Goal: Information Seeking & Learning: Learn about a topic

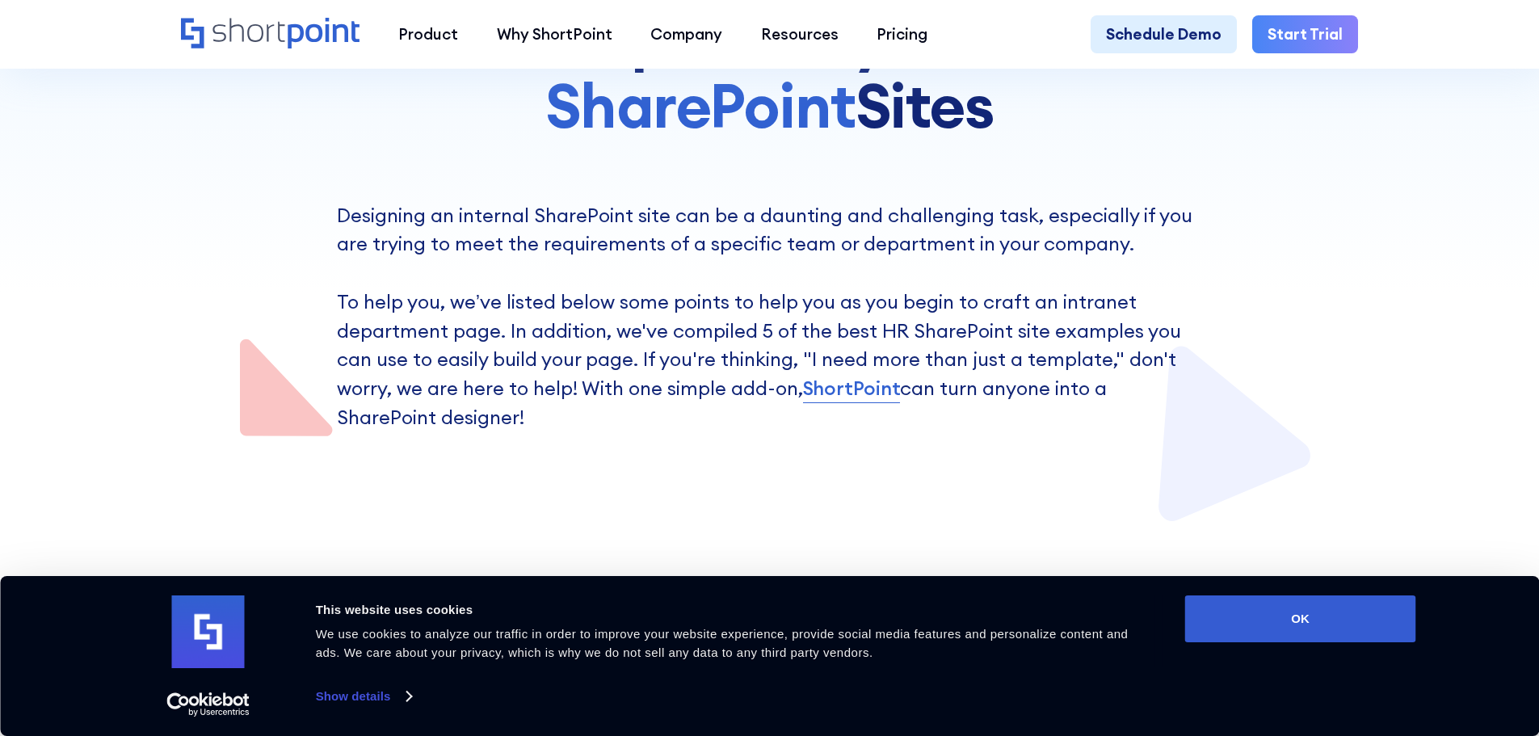
scroll to position [404, 0]
click at [1338, 608] on button "OK" at bounding box center [1300, 619] width 231 height 47
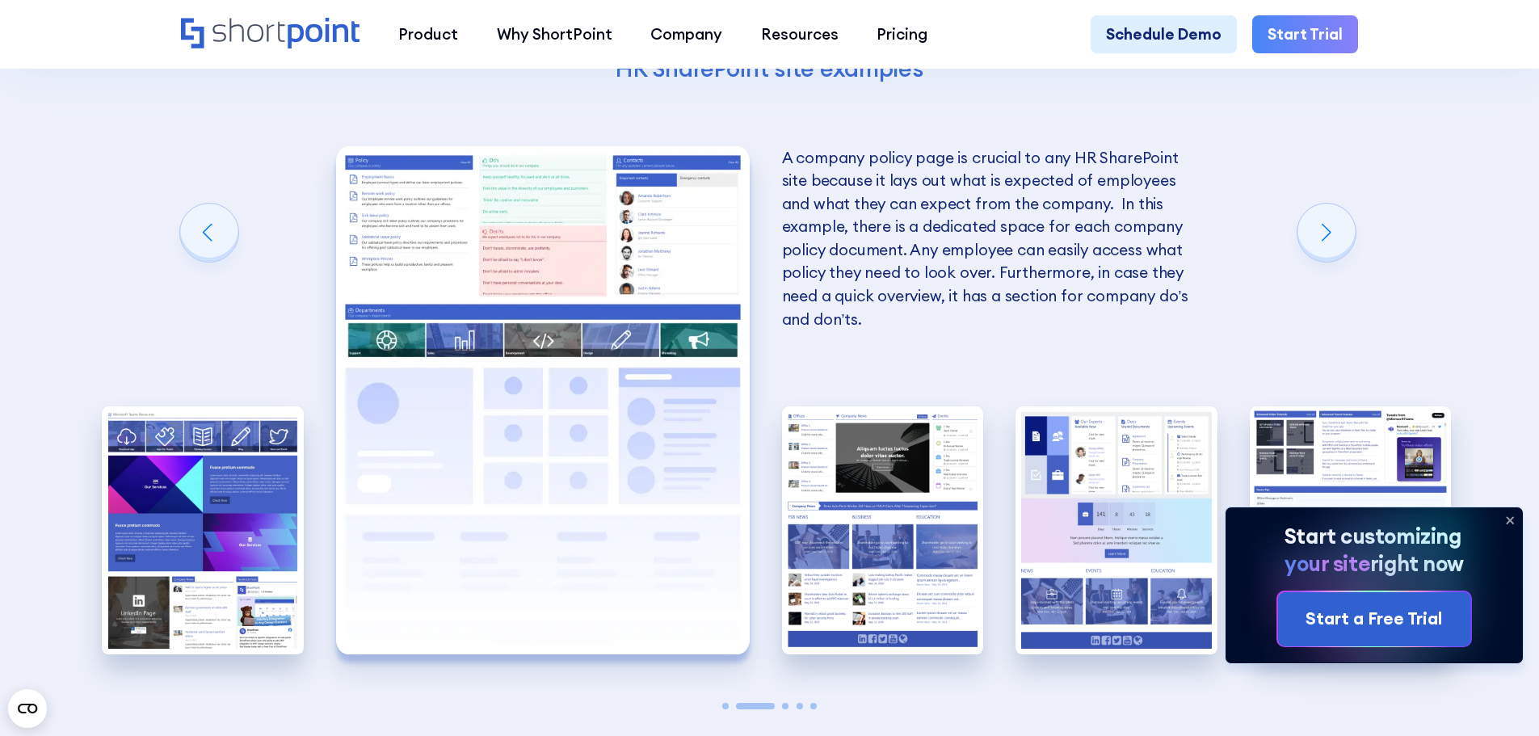
scroll to position [3394, 0]
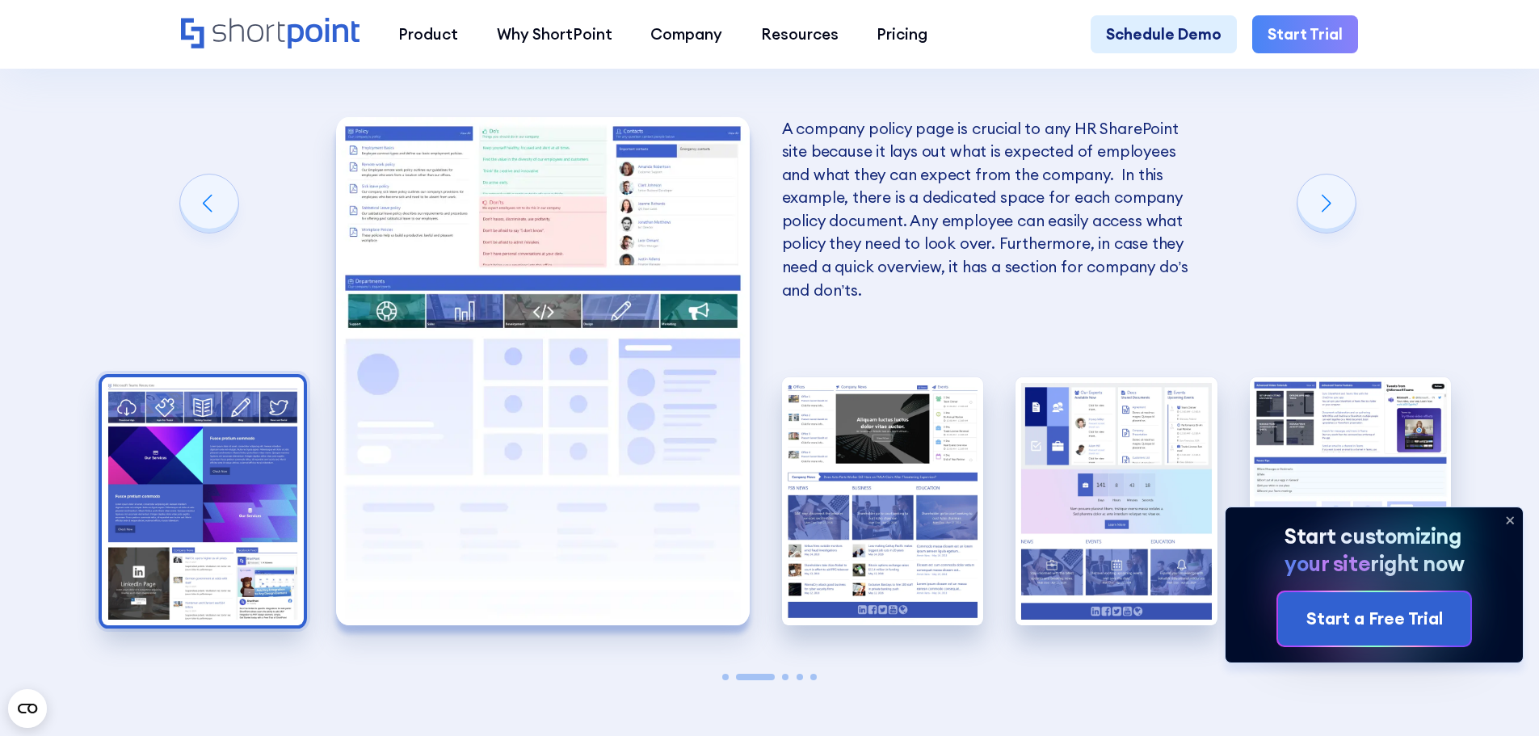
click at [287, 462] on img "1 / 5" at bounding box center [203, 501] width 202 height 248
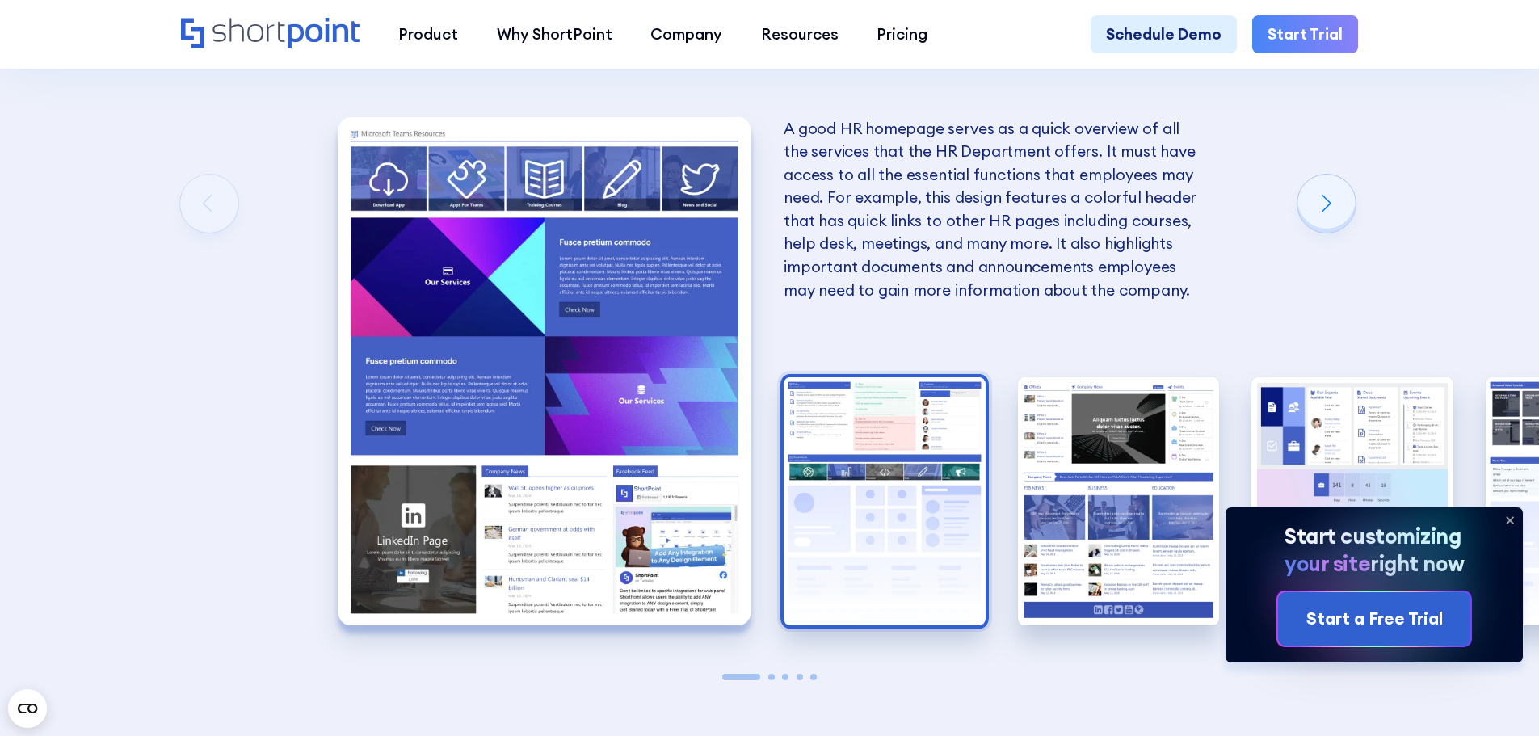
click at [874, 479] on img "2 / 5" at bounding box center [885, 501] width 202 height 248
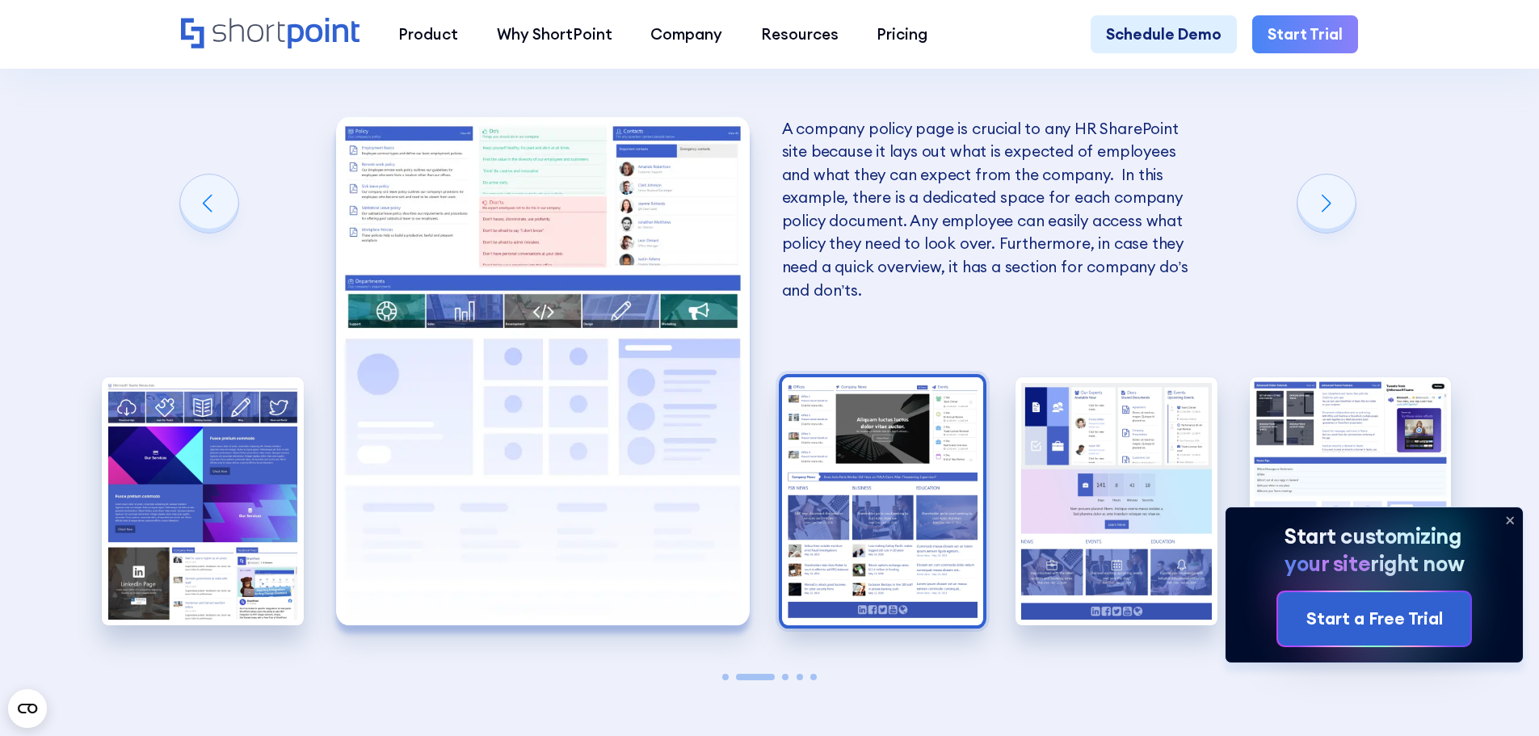
click at [870, 467] on img "3 / 5" at bounding box center [883, 501] width 202 height 248
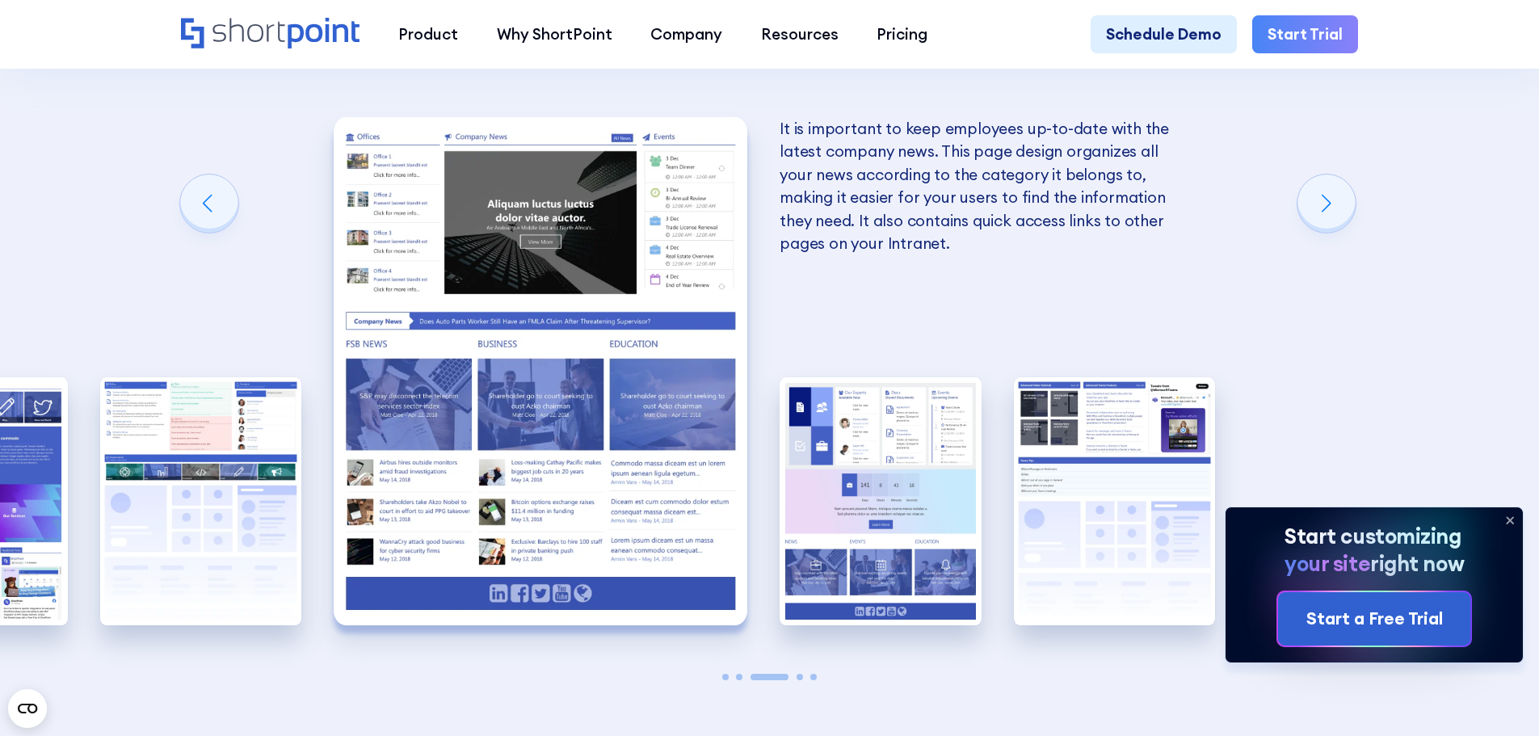
click at [870, 467] on img "4 / 5" at bounding box center [881, 501] width 202 height 248
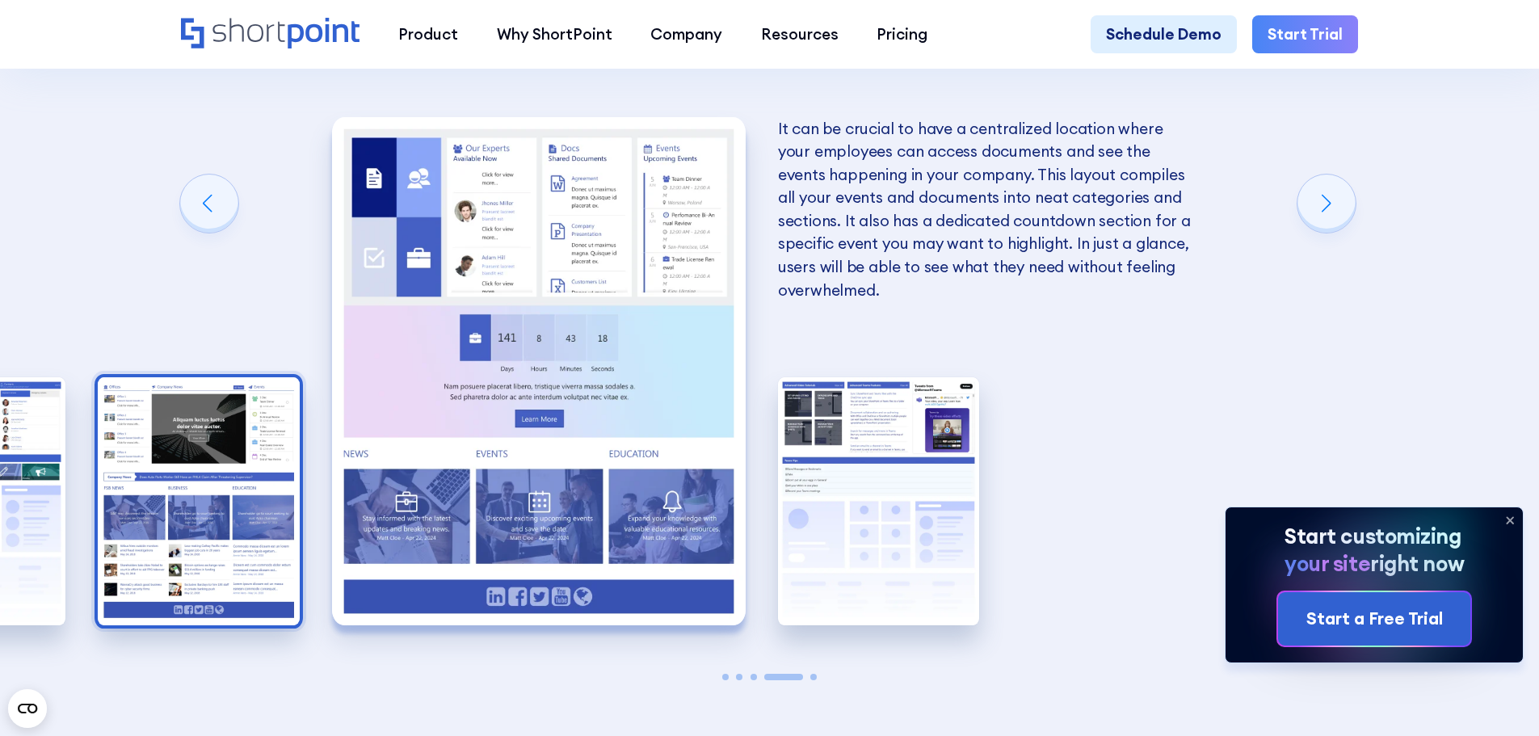
click at [870, 467] on img "5 / 5" at bounding box center [879, 501] width 202 height 248
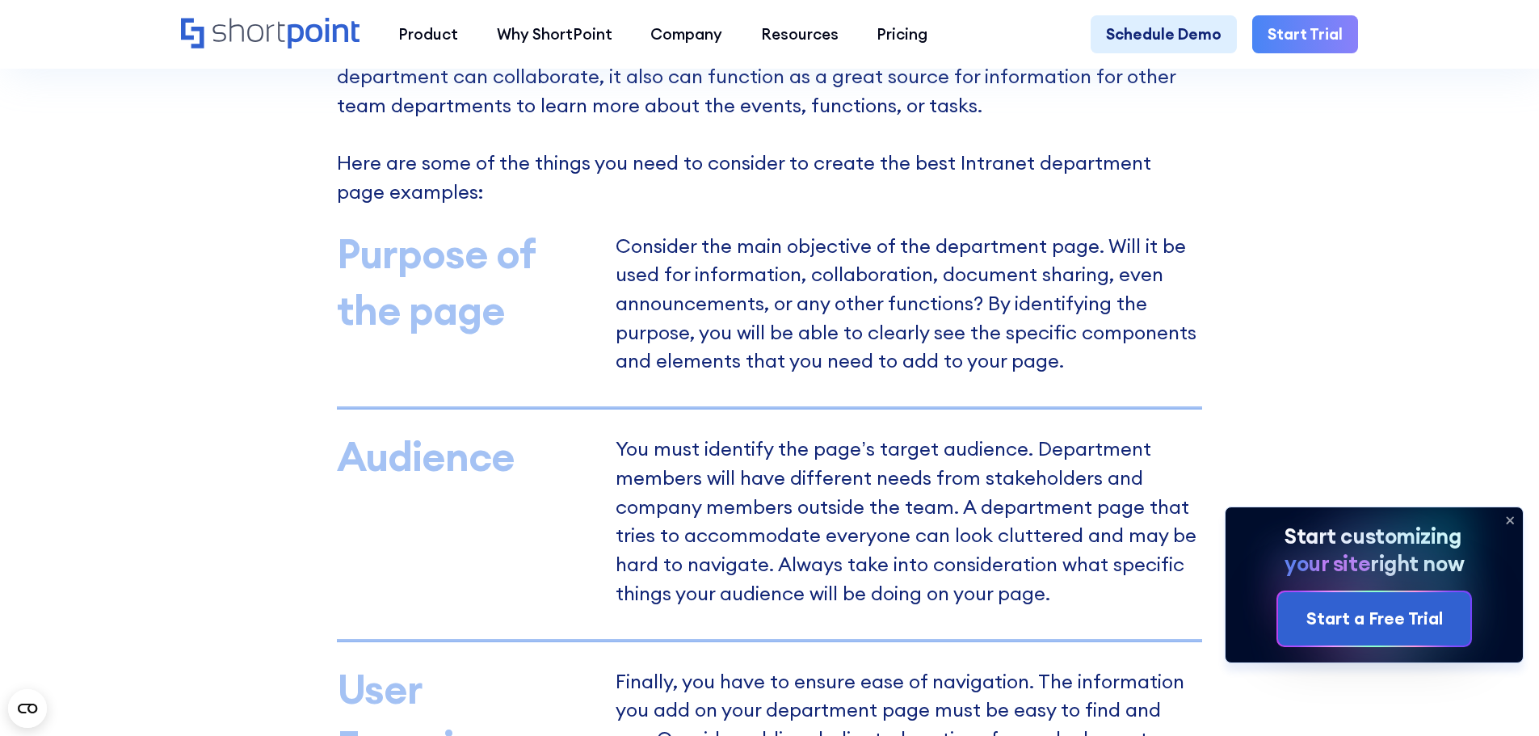
scroll to position [1293, 0]
click at [1512, 519] on icon at bounding box center [1510, 520] width 6 height 6
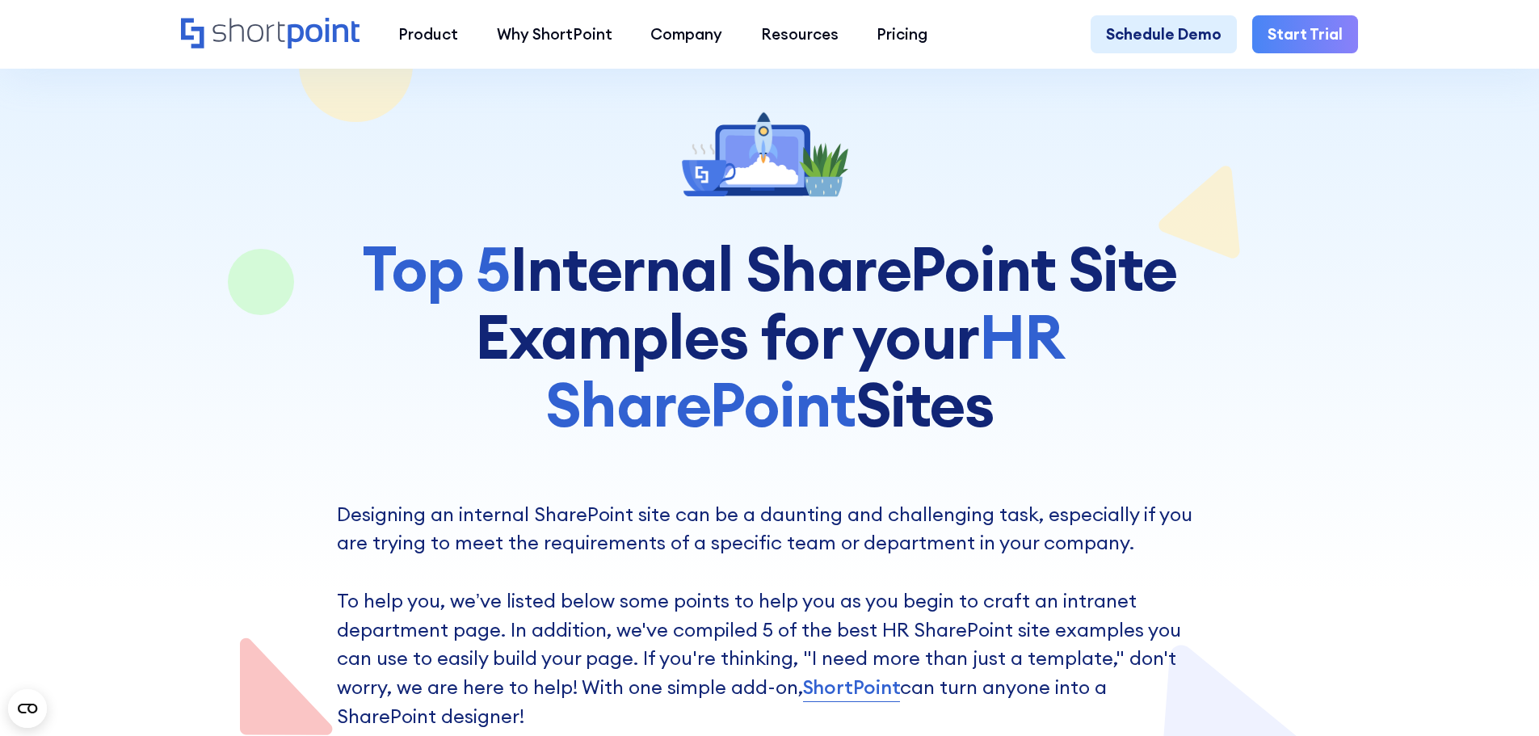
scroll to position [0, 0]
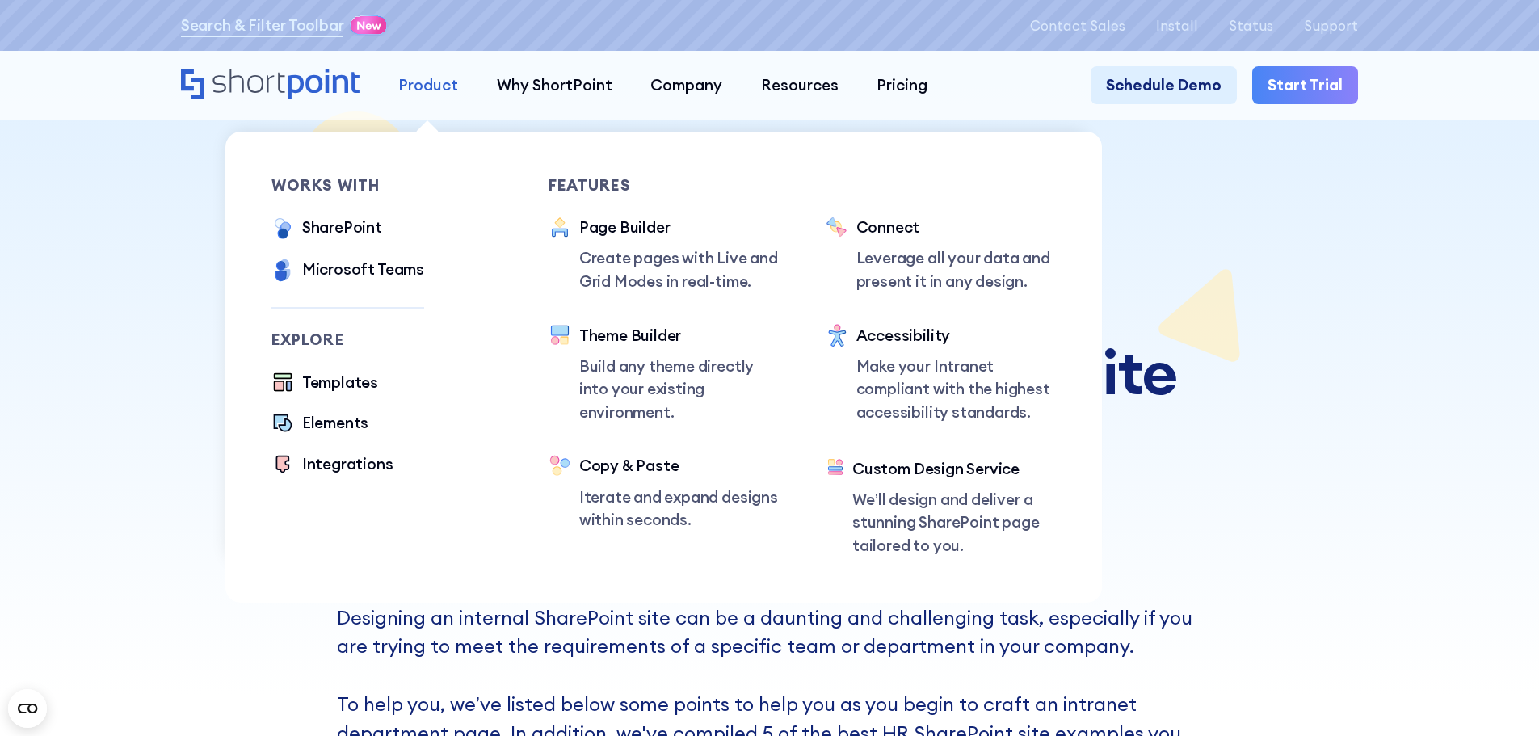
click at [438, 85] on div "Product" at bounding box center [428, 85] width 60 height 23
click at [377, 230] on div "SharePoint" at bounding box center [342, 227] width 80 height 23
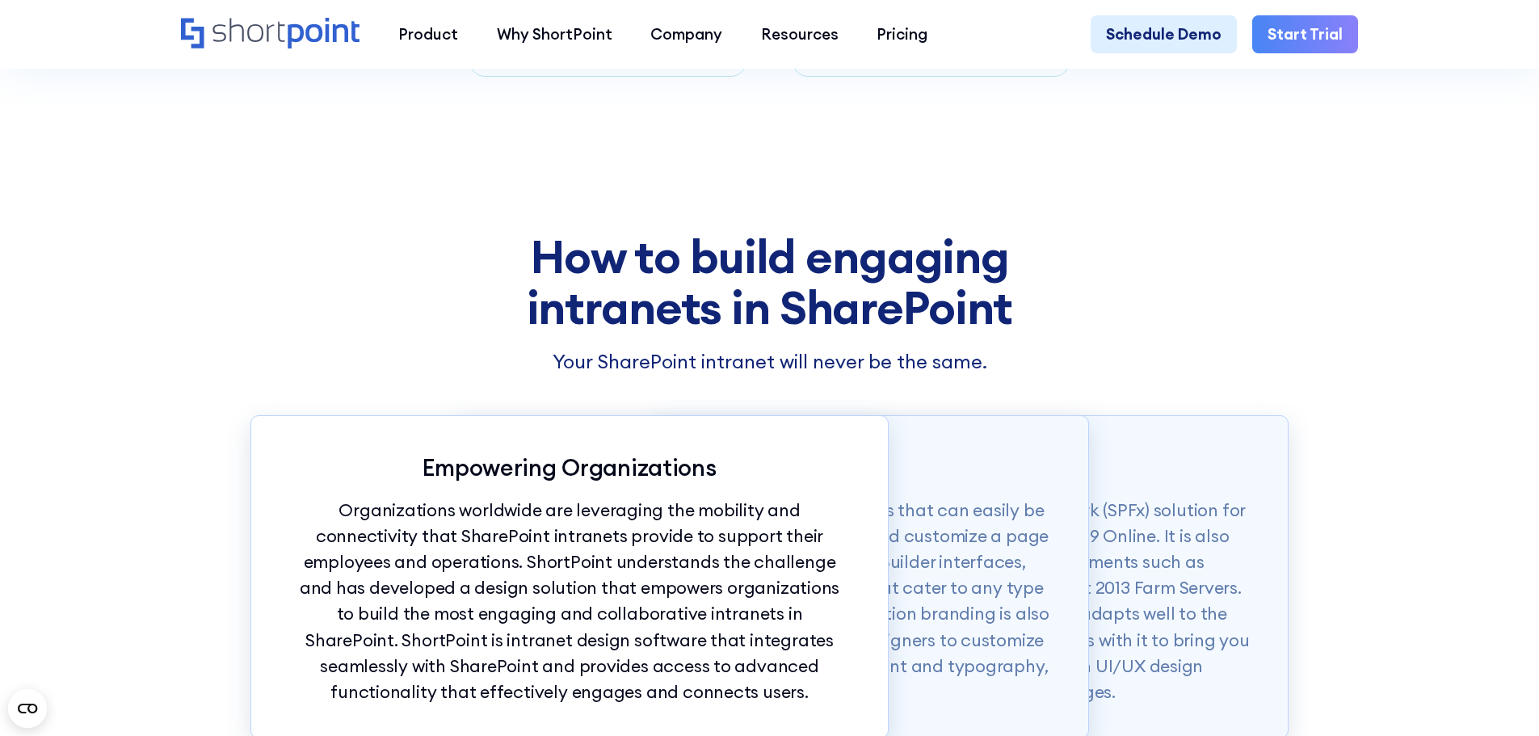
scroll to position [1535, 0]
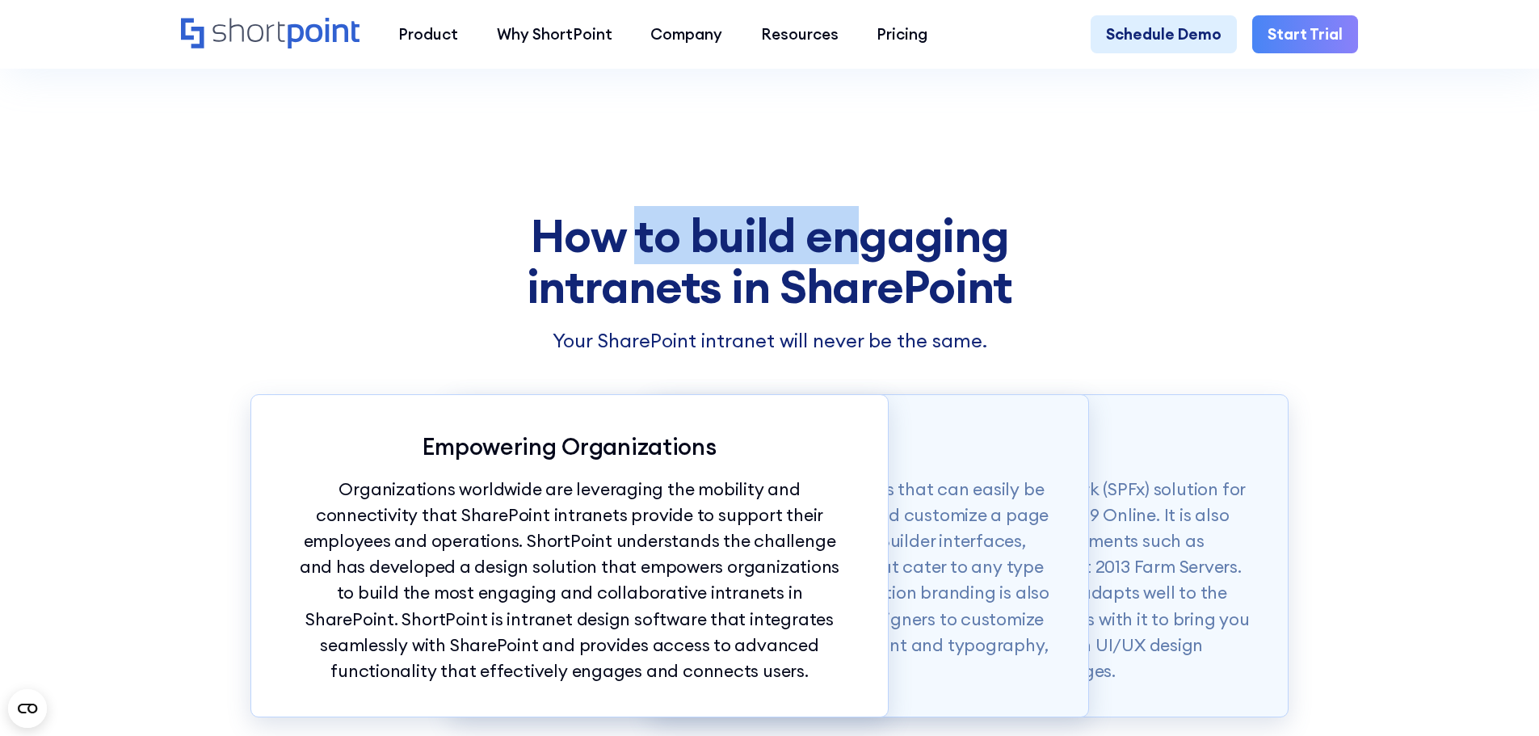
drag, startPoint x: 635, startPoint y: 238, endPoint x: 847, endPoint y: 256, distance: 212.5
click at [847, 256] on h2 "How to build engaging intranets in SharePoint" at bounding box center [770, 261] width 1039 height 102
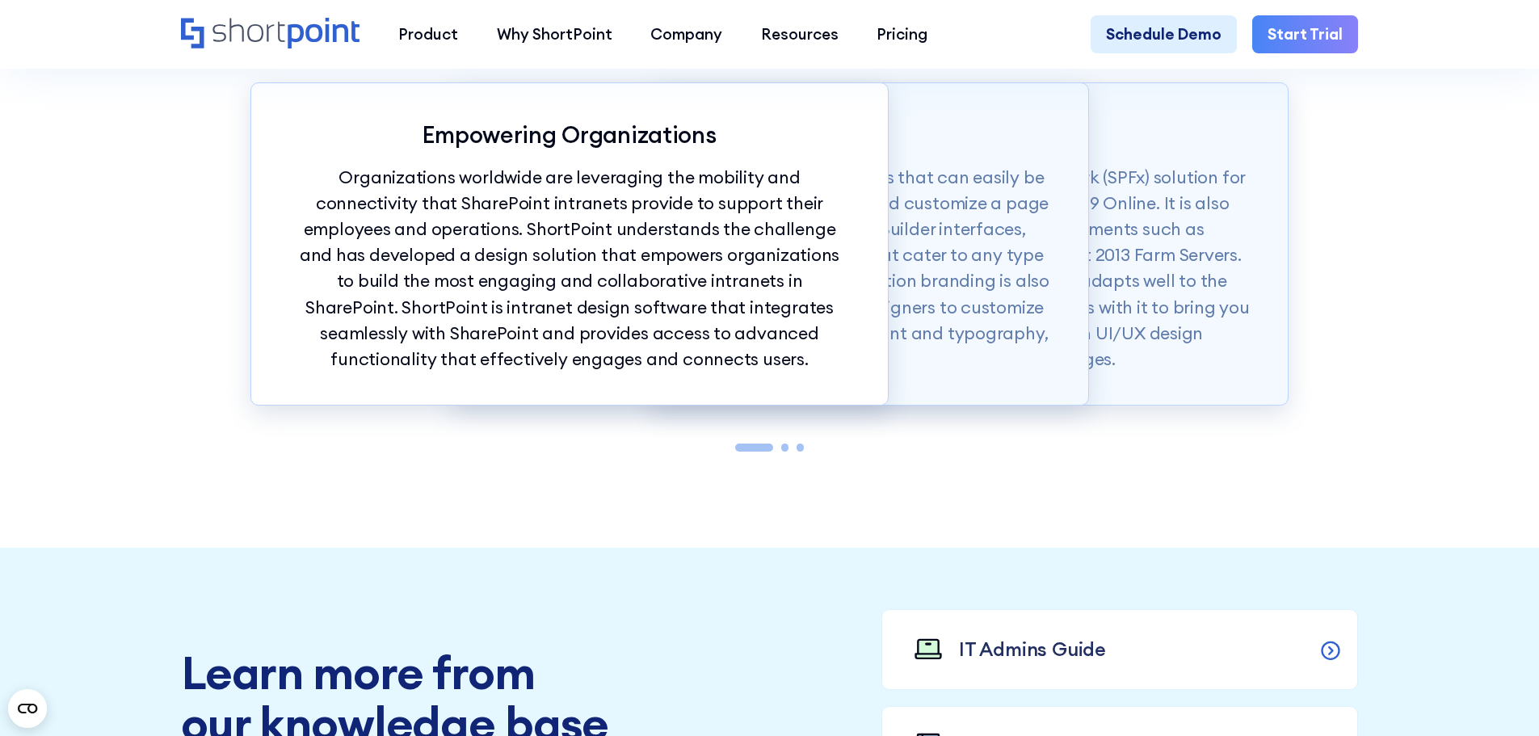
scroll to position [1697, 0]
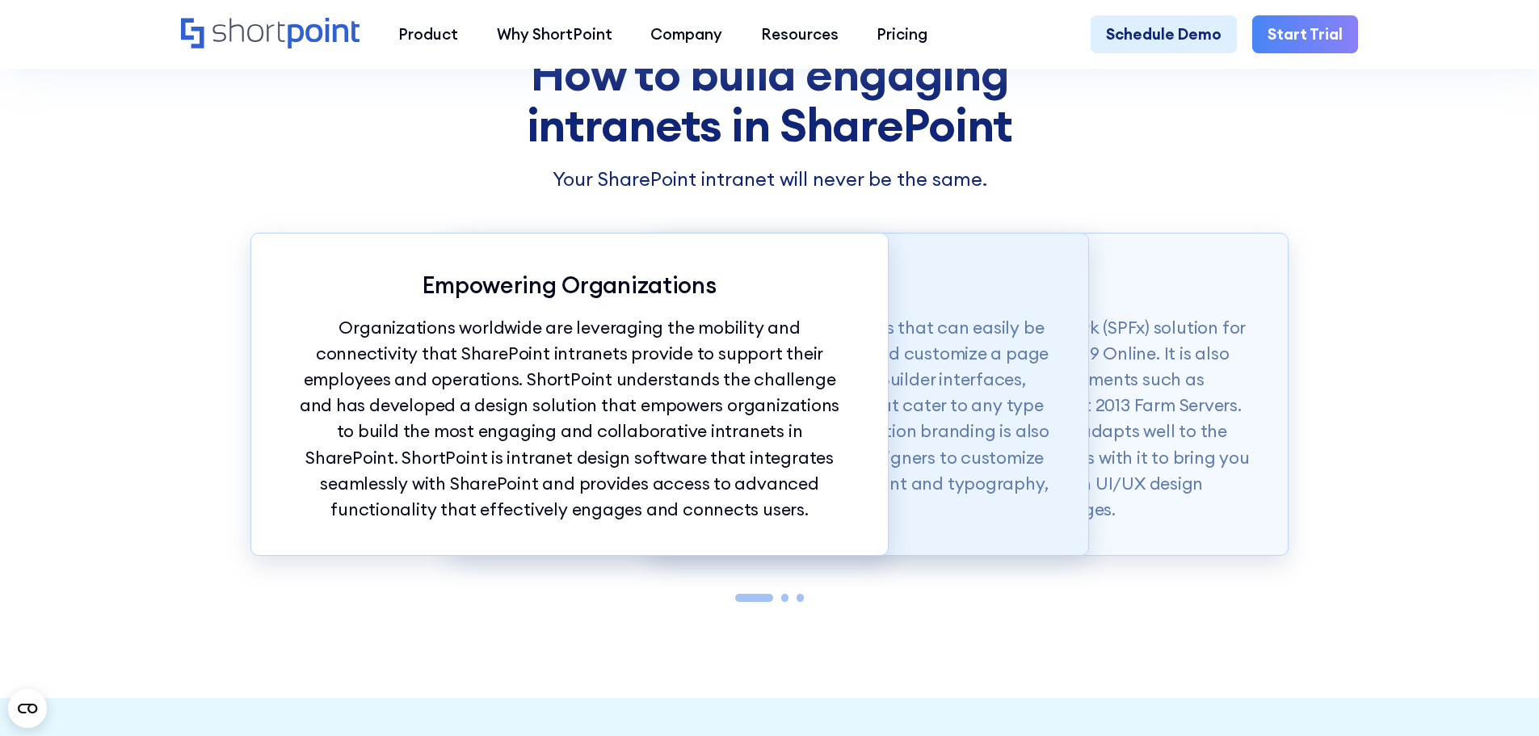
click at [912, 409] on p "ShortPoint also offers modern intranet templates that can easily be copied into…" at bounding box center [770, 419] width 561 height 208
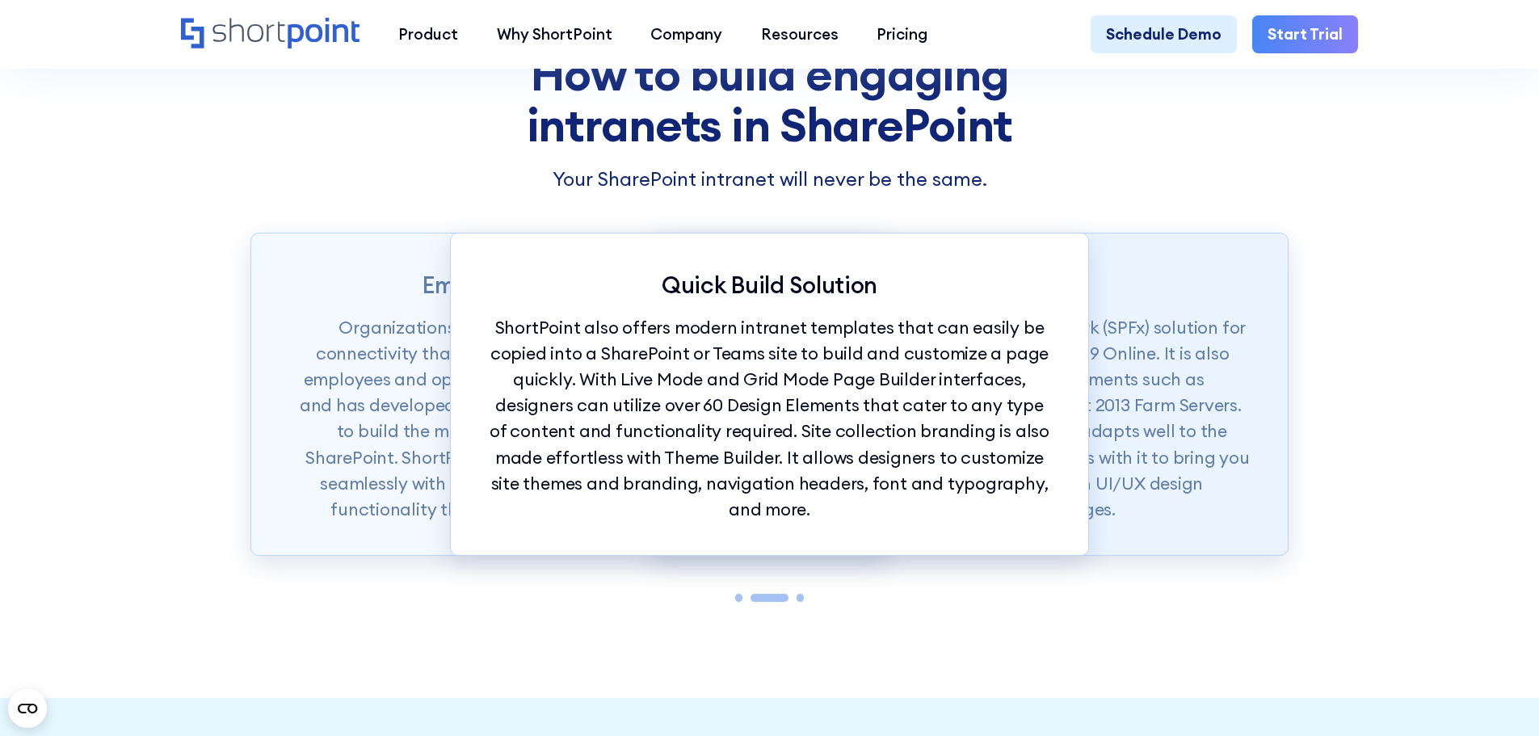
click at [1145, 360] on p "ShortPoint is available as a SharePoint Framework (SPFx) solution for SharePoin…" at bounding box center [969, 419] width 561 height 208
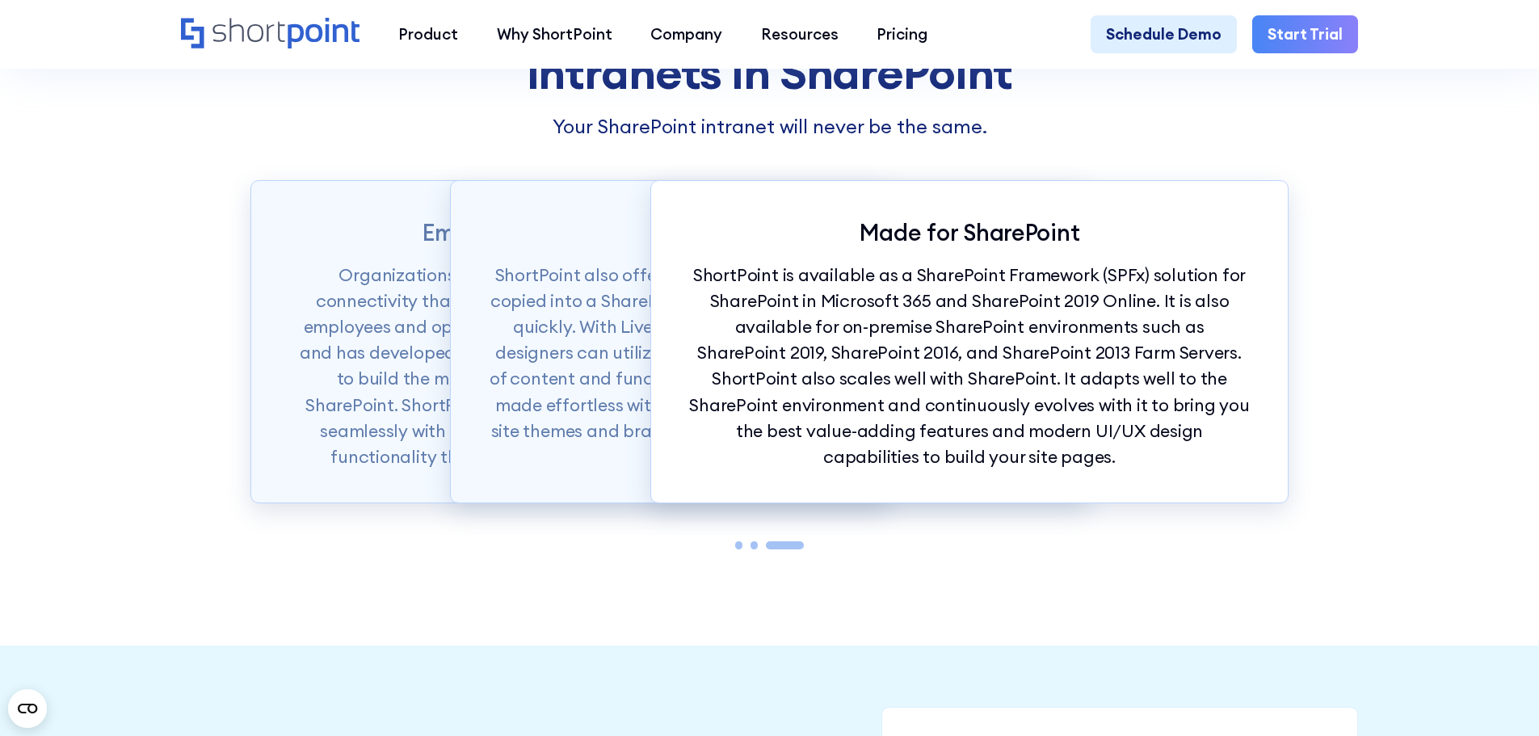
scroll to position [1778, 0]
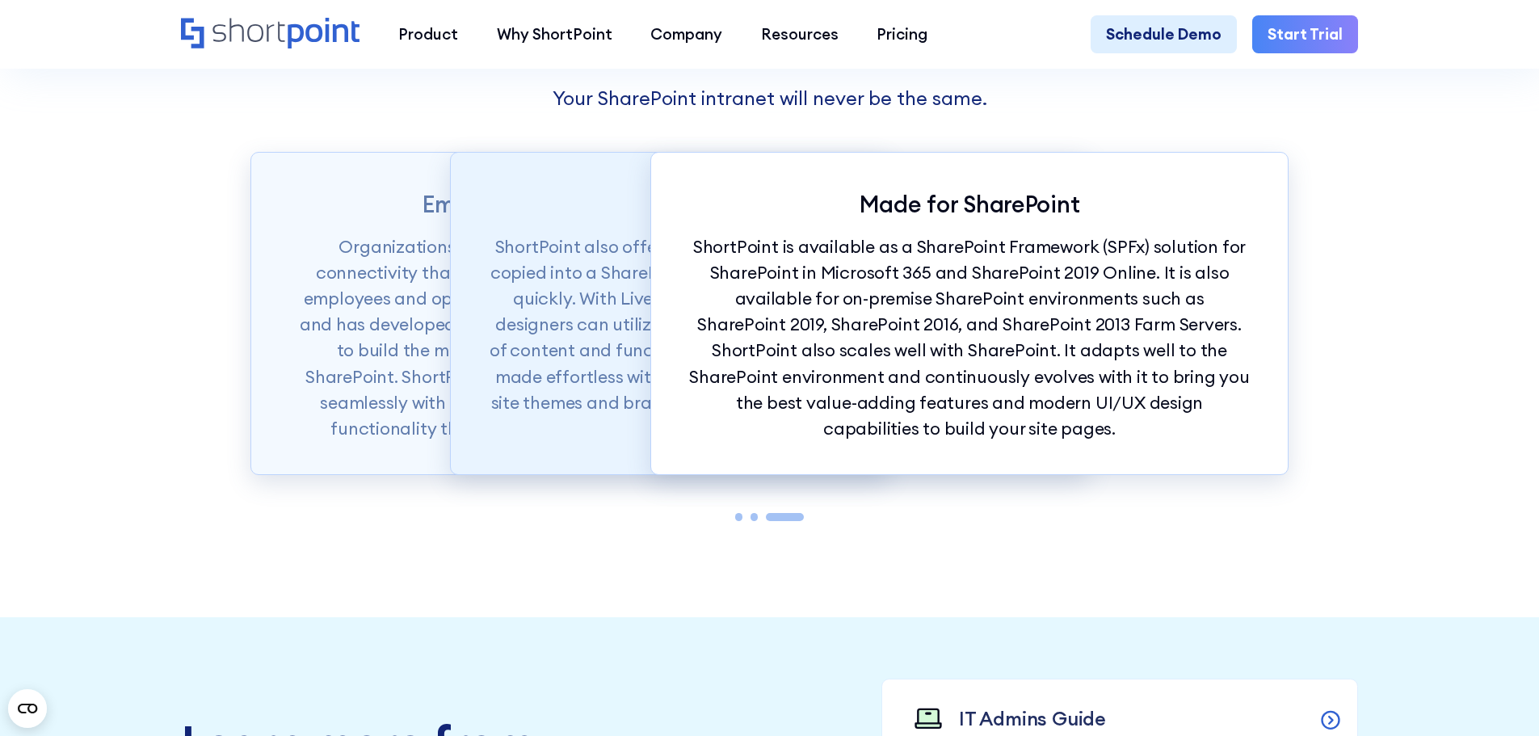
click at [530, 368] on p "ShortPoint also offers modern intranet templates that can easily be copied into…" at bounding box center [770, 338] width 561 height 208
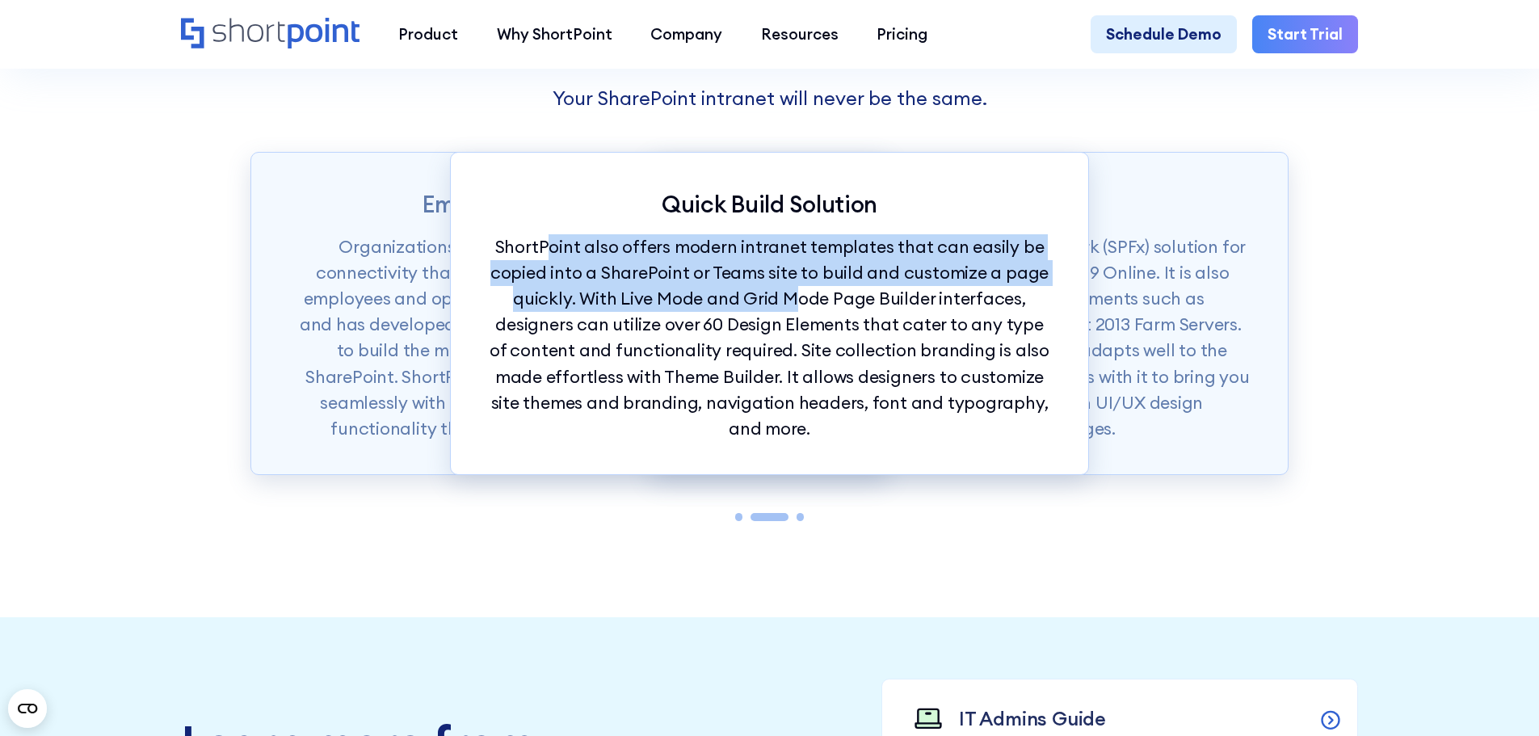
drag, startPoint x: 575, startPoint y: 268, endPoint x: 803, endPoint y: 330, distance: 236.0
click at [803, 330] on p "ShortPoint also offers modern intranet templates that can easily be copied into…" at bounding box center [770, 338] width 561 height 208
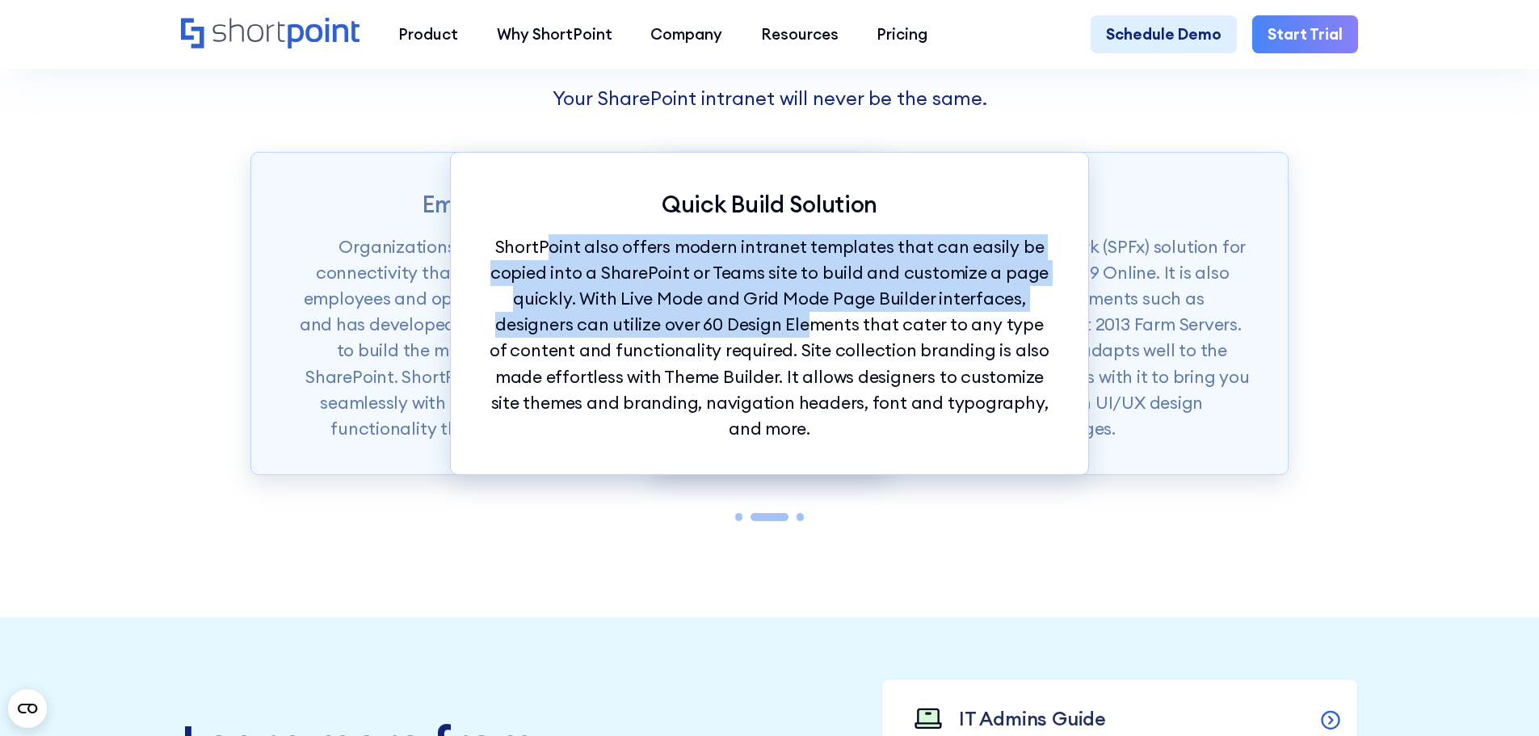
click at [803, 330] on p "ShortPoint also offers modern intranet templates that can easily be copied into…" at bounding box center [770, 338] width 561 height 208
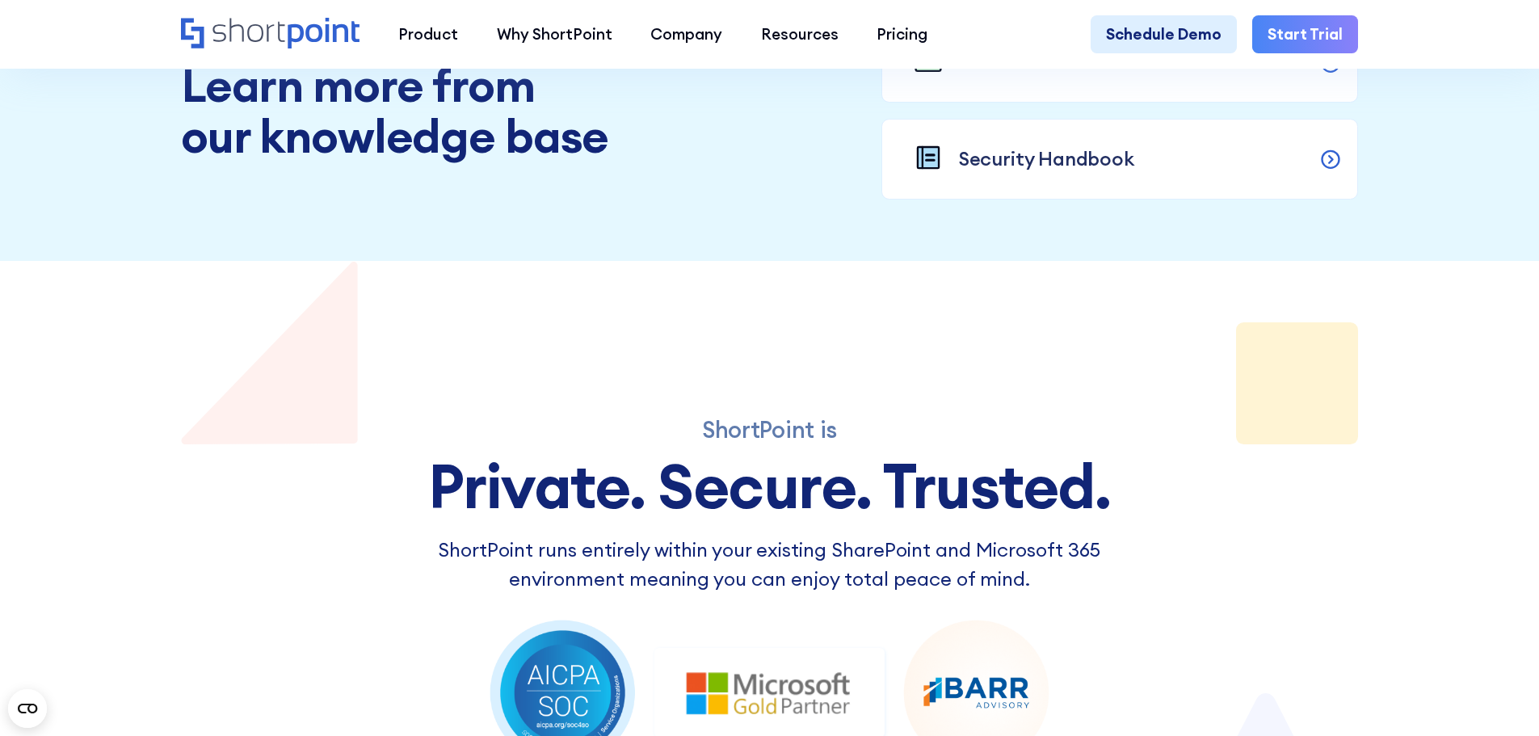
scroll to position [2343, 0]
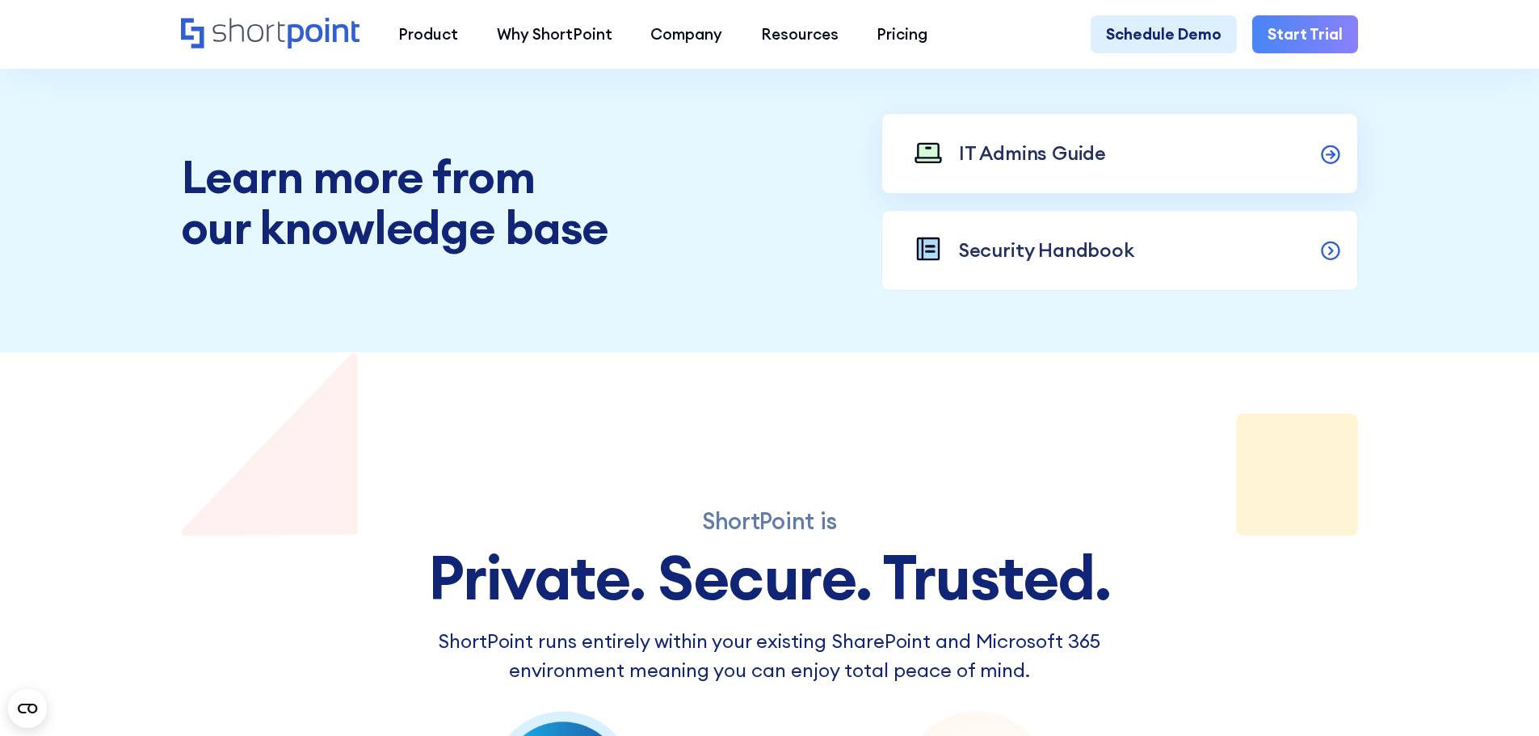
click at [1350, 153] on link "IT Admins Guide" at bounding box center [1121, 153] width 478 height 81
